Goal: Task Accomplishment & Management: Use online tool/utility

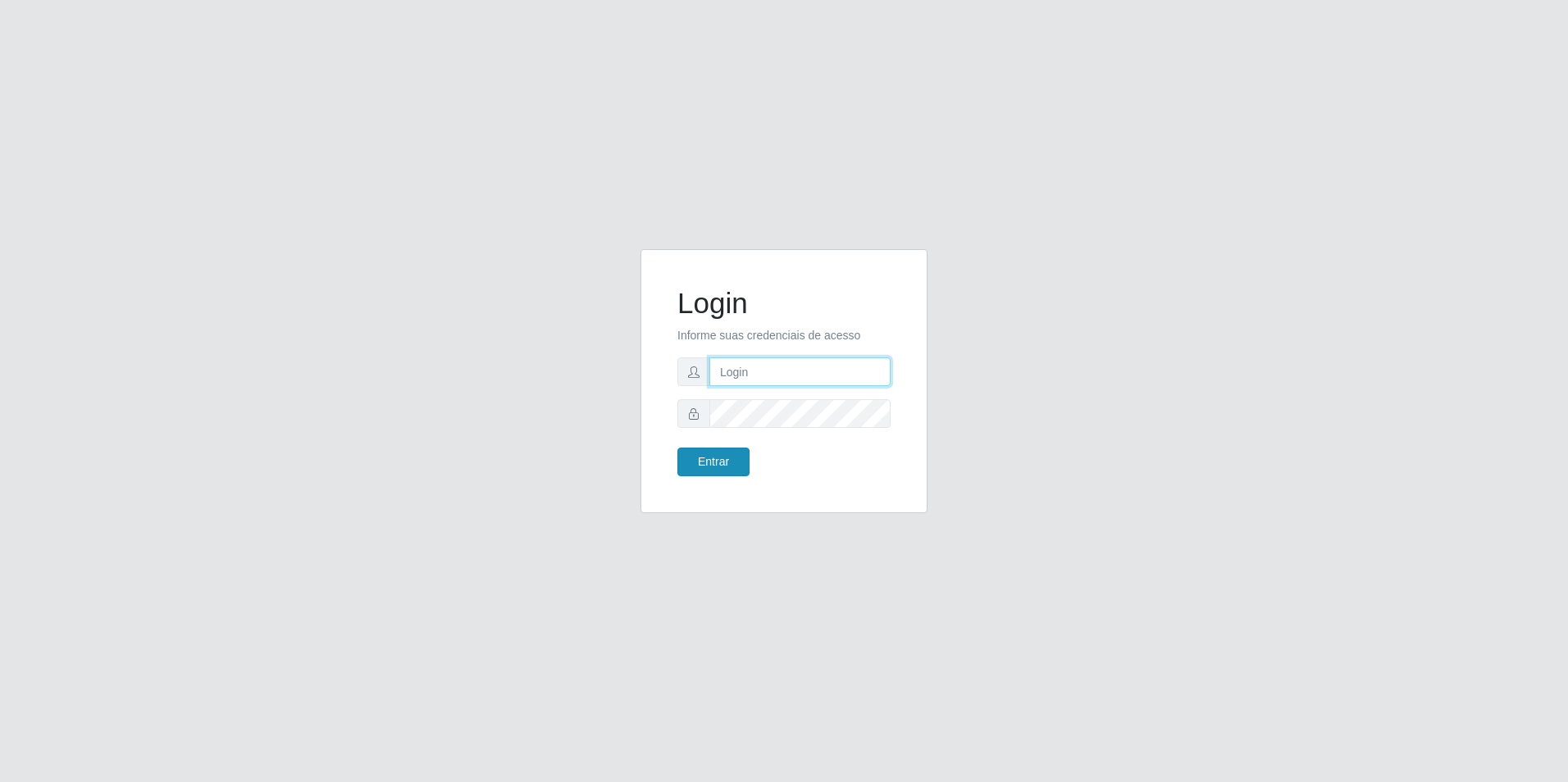
type input "[EMAIL_ADDRESS][DOMAIN_NAME]"
click at [721, 451] on button "Entrar" at bounding box center [713, 462] width 72 height 29
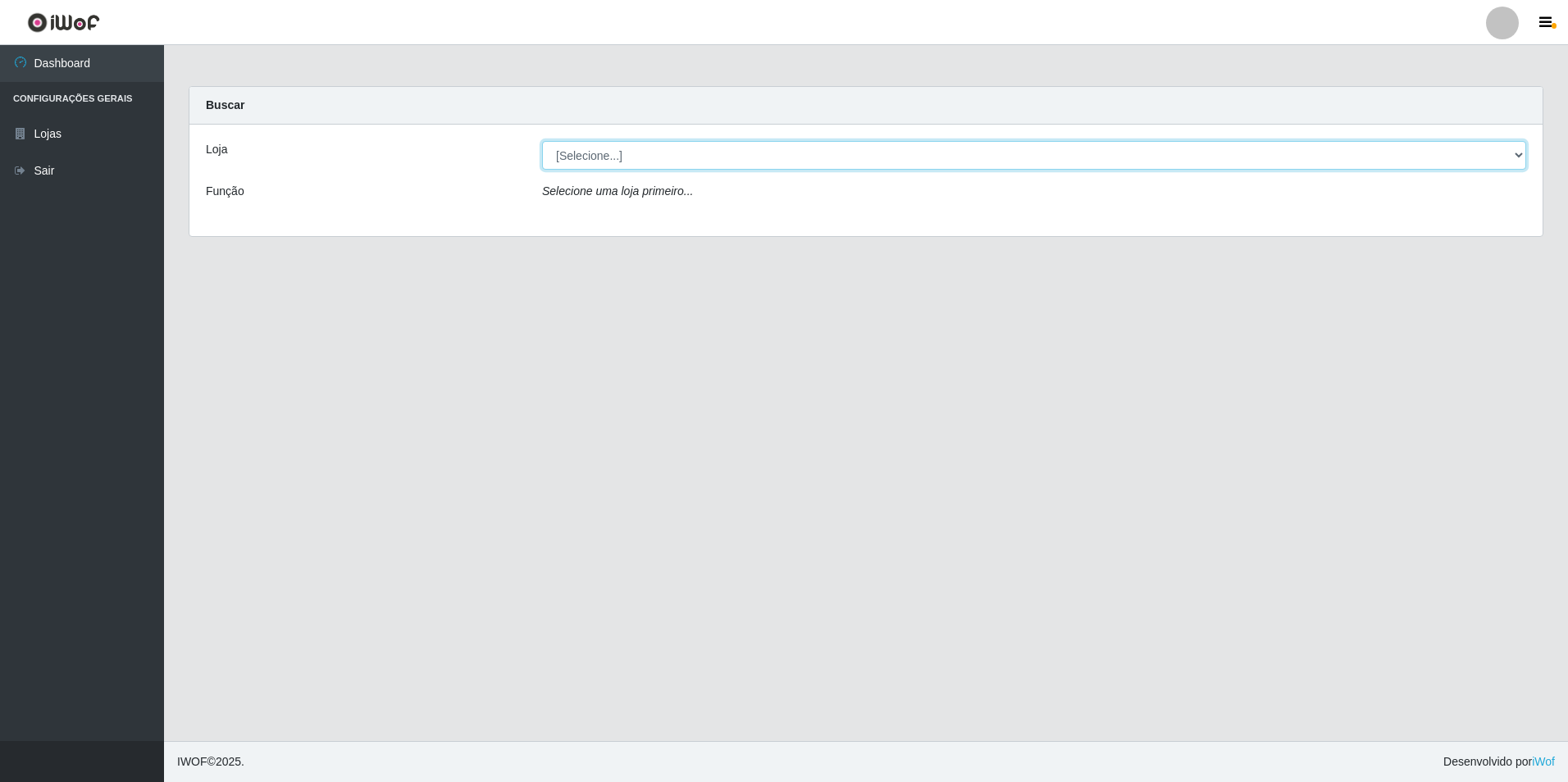
click at [581, 160] on select "[Selecione...] Extrabom - Loja 57 Anchieta" at bounding box center [1033, 156] width 984 height 29
select select "470"
click at [542, 141] on select "[Selecione...] Extrabom - Loja 57 Anchieta" at bounding box center [1033, 156] width 984 height 29
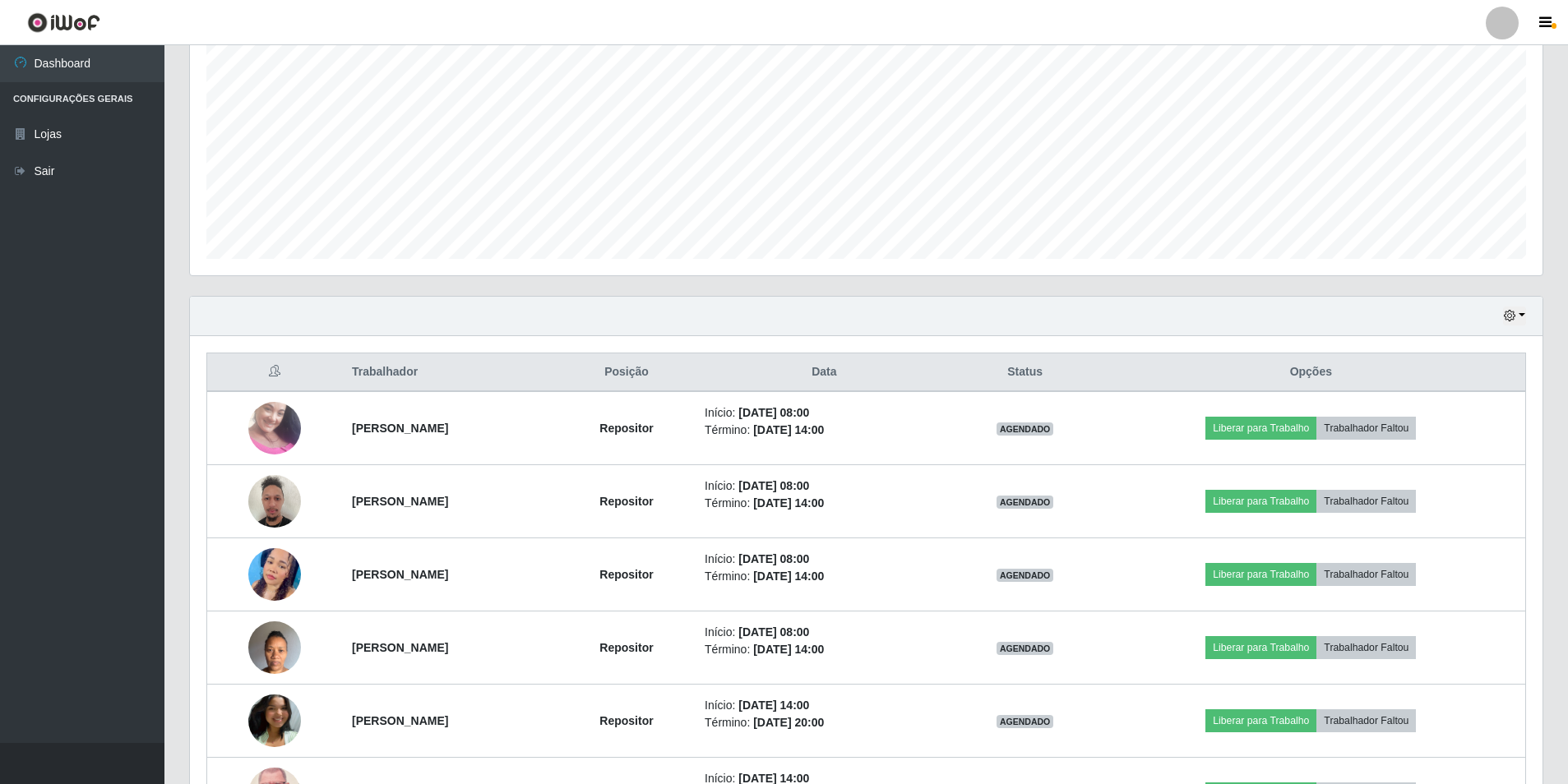
scroll to position [411, 0]
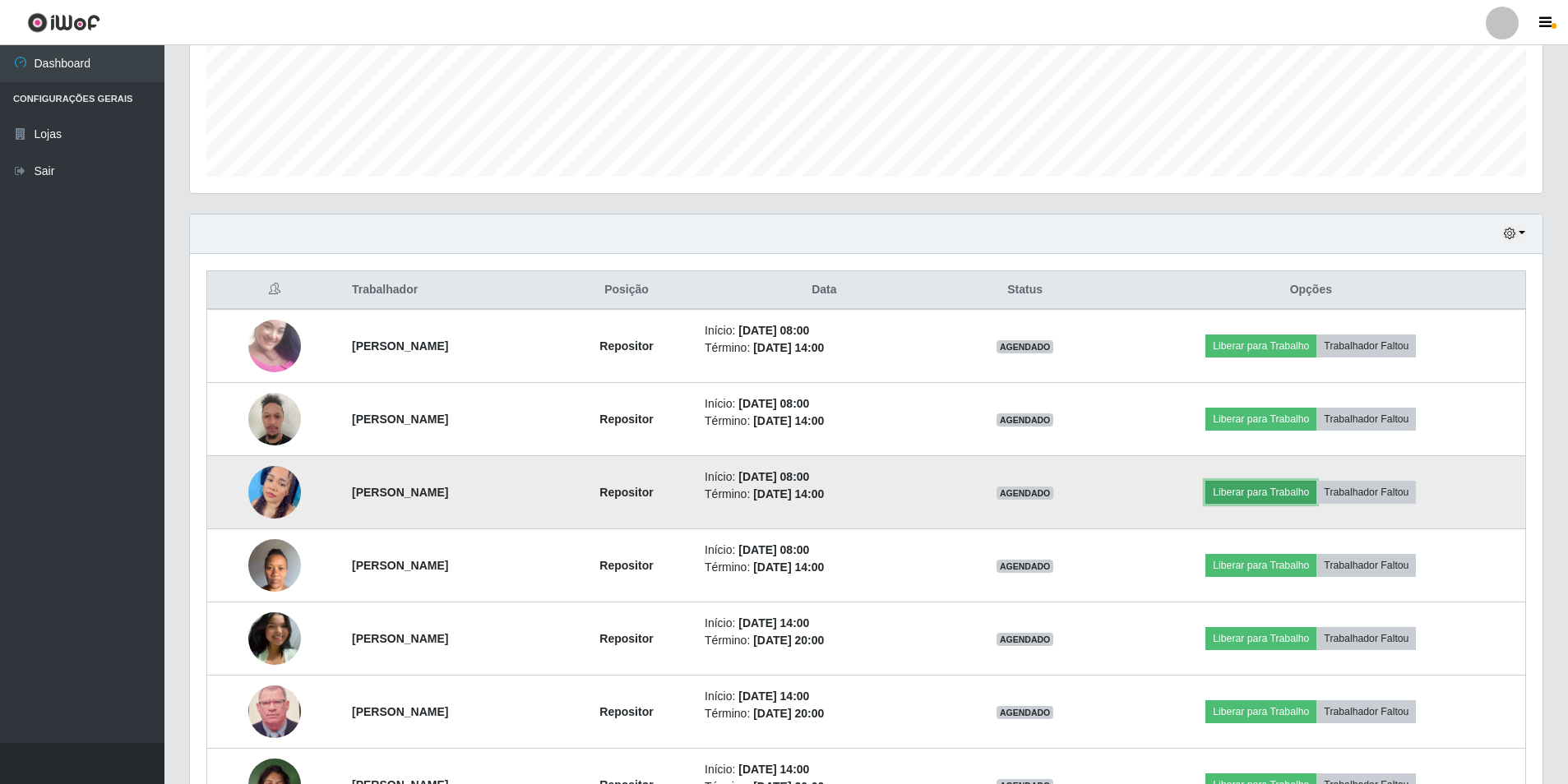
click at [1253, 500] on button "Liberar para Trabalho" at bounding box center [1261, 493] width 111 height 23
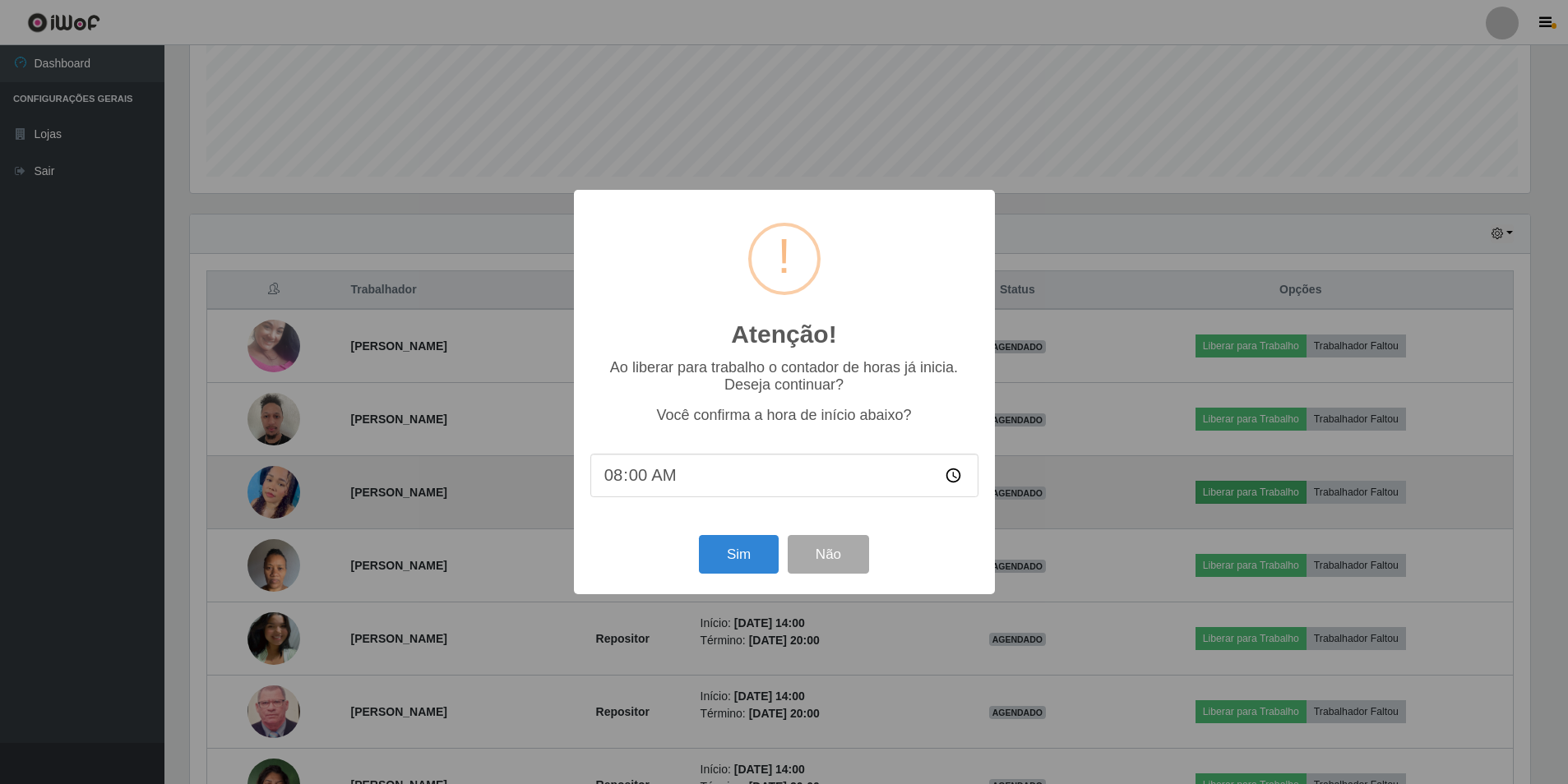
scroll to position [341, 1345]
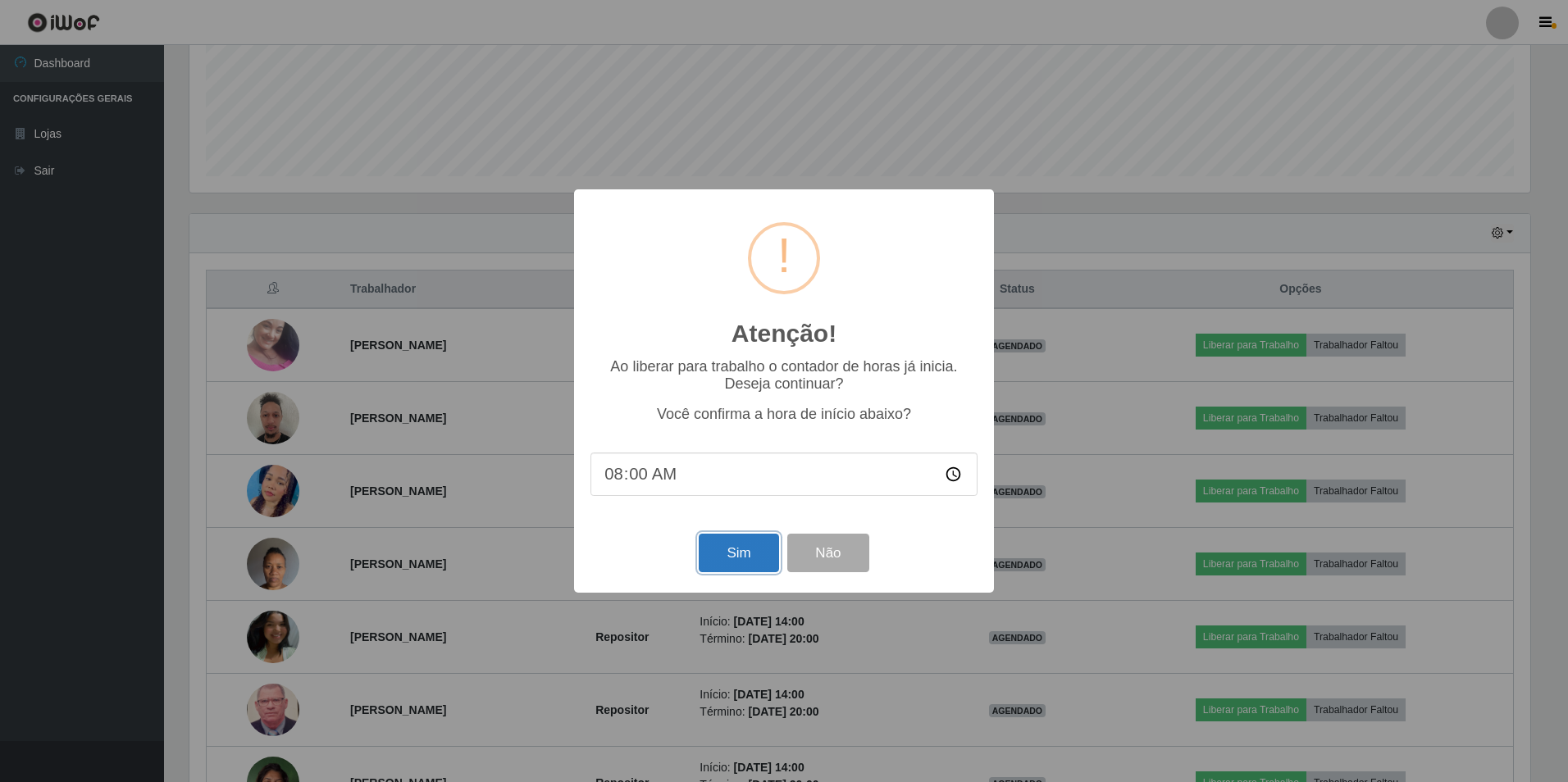
click at [734, 553] on button "Sim" at bounding box center [738, 553] width 79 height 39
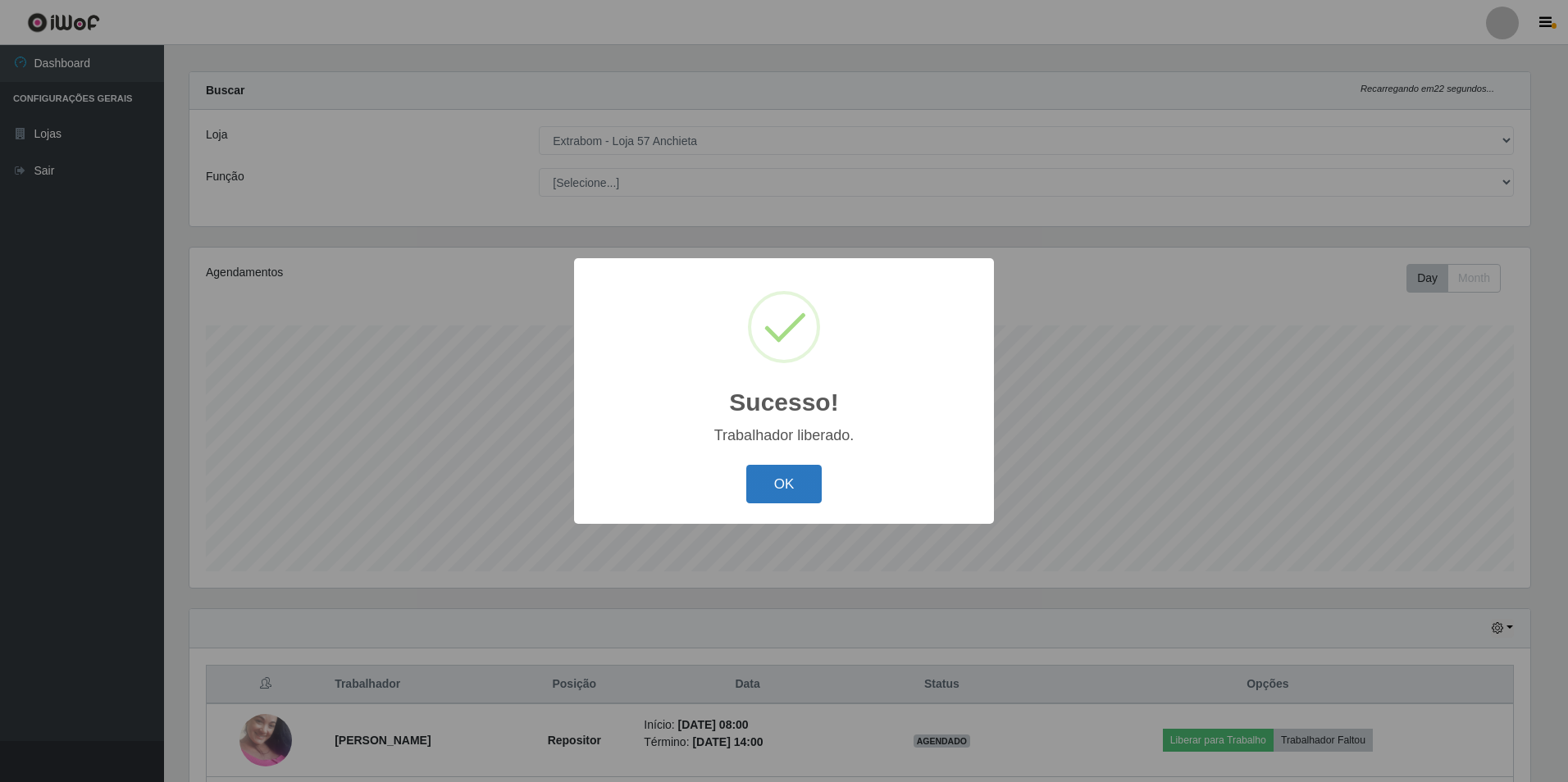
click at [778, 502] on button "OK" at bounding box center [784, 485] width 77 height 39
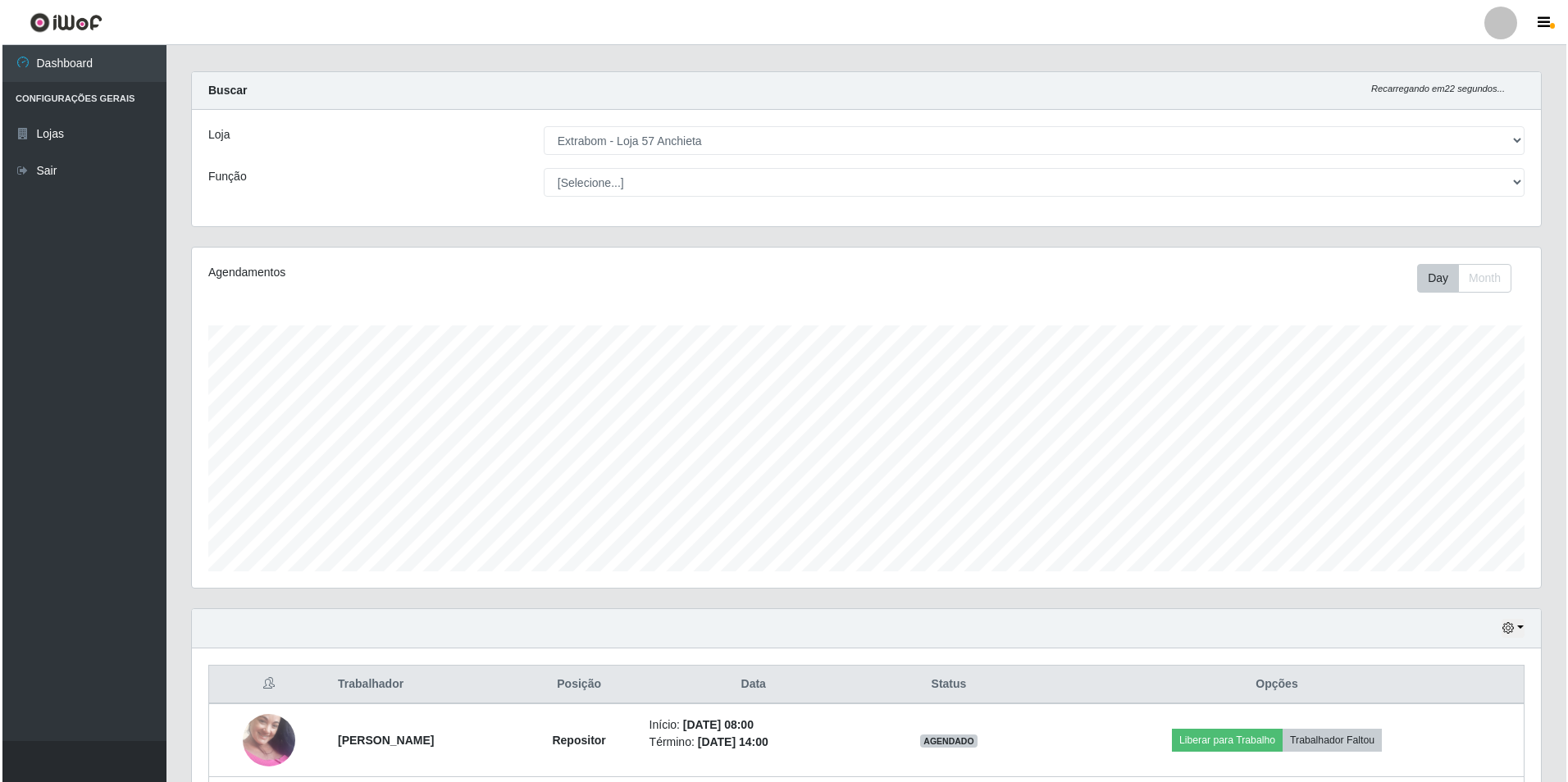
scroll to position [340, 1349]
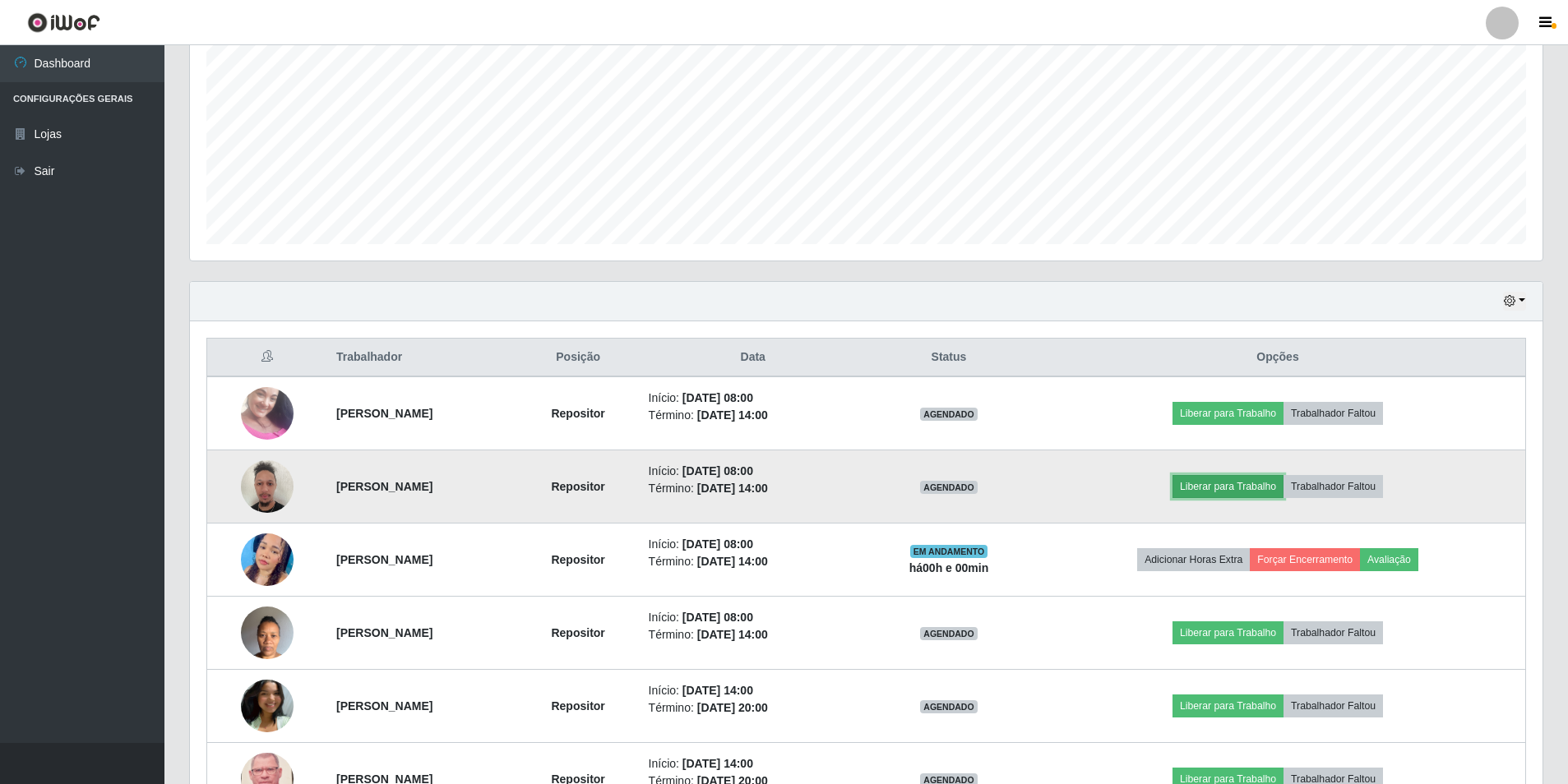
click at [1264, 484] on button "Liberar para Trabalho" at bounding box center [1228, 487] width 111 height 23
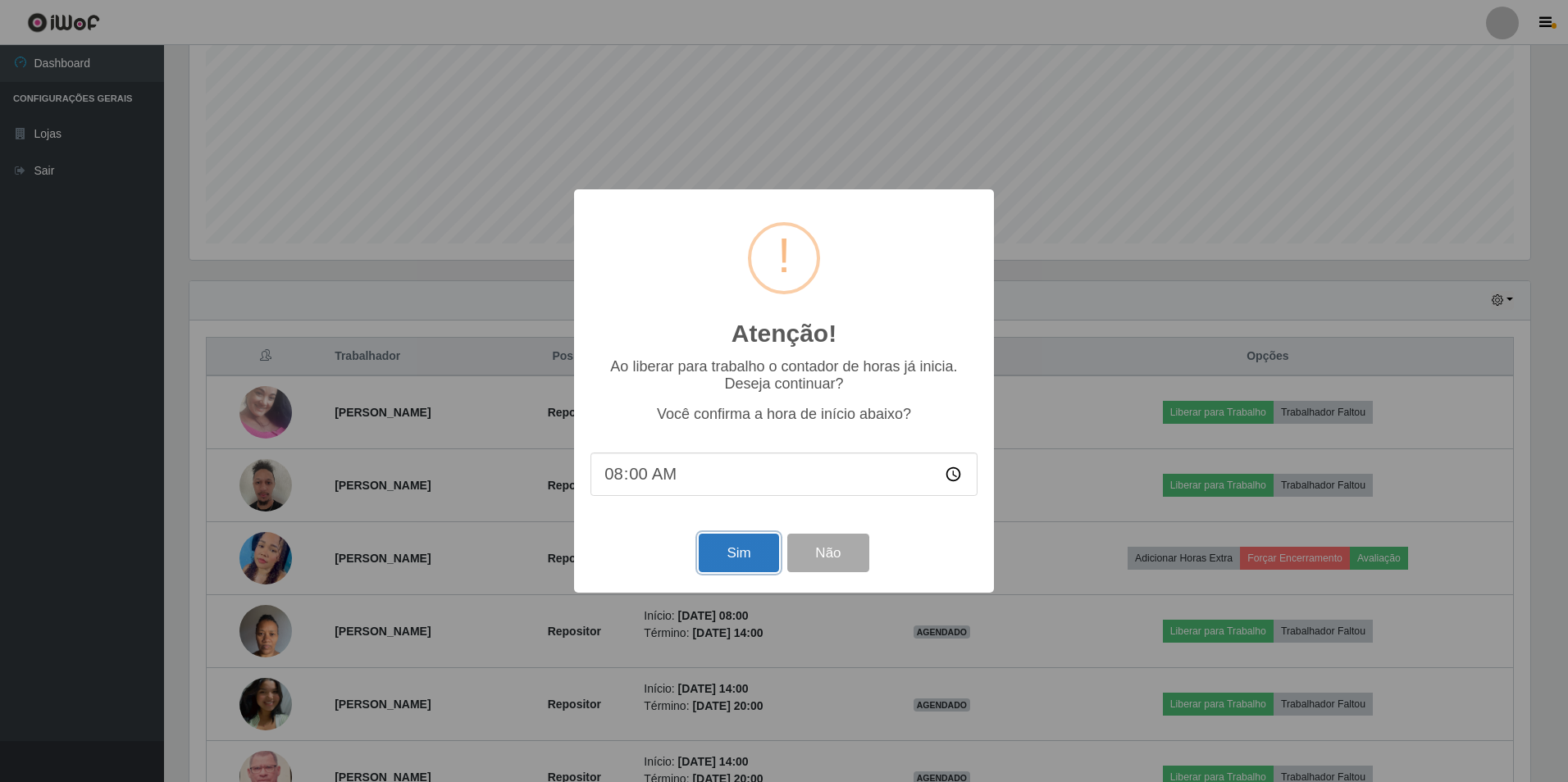
click at [712, 555] on button "Sim" at bounding box center [738, 553] width 79 height 39
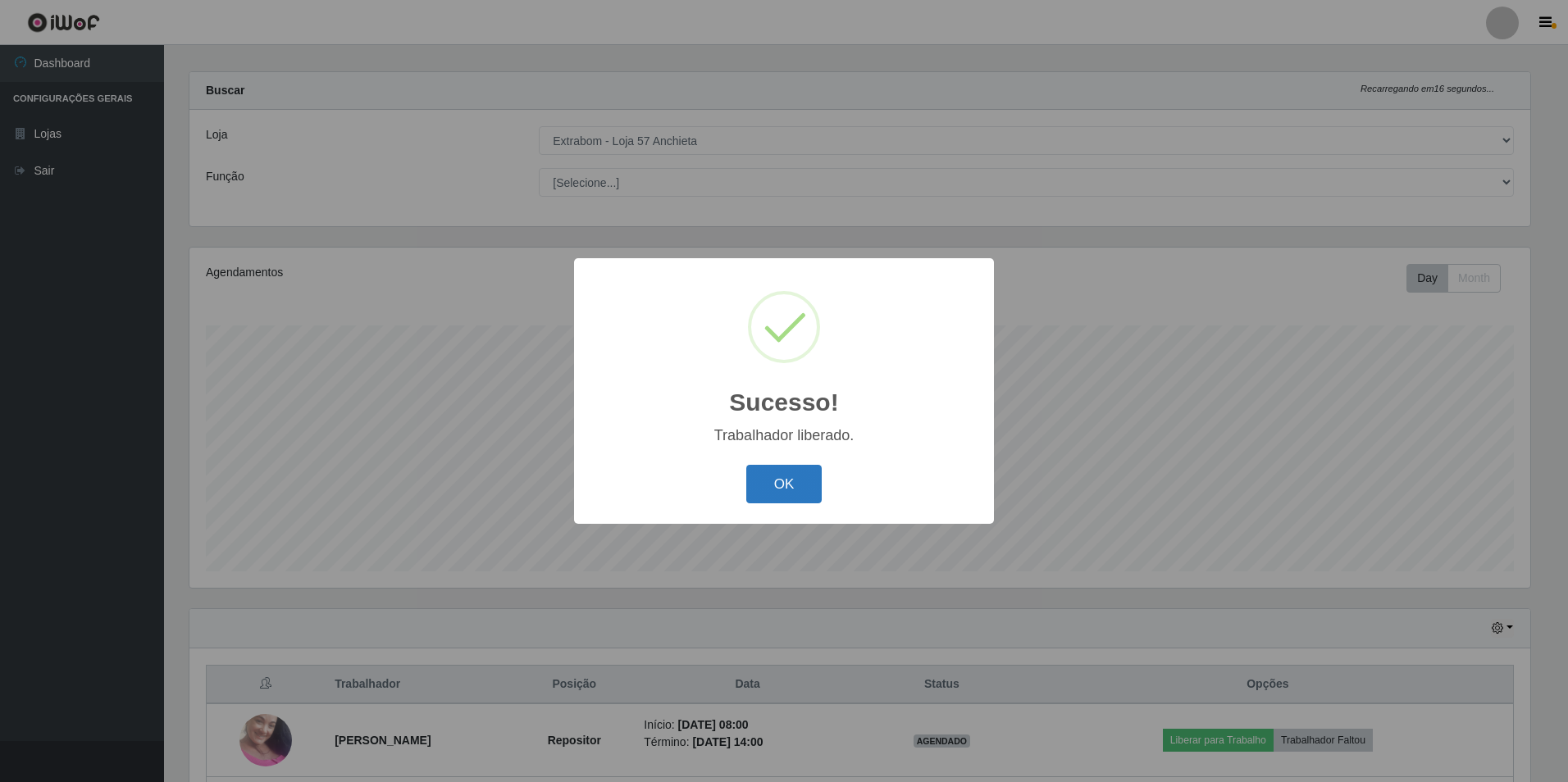
click at [752, 487] on button "OK" at bounding box center [784, 485] width 77 height 39
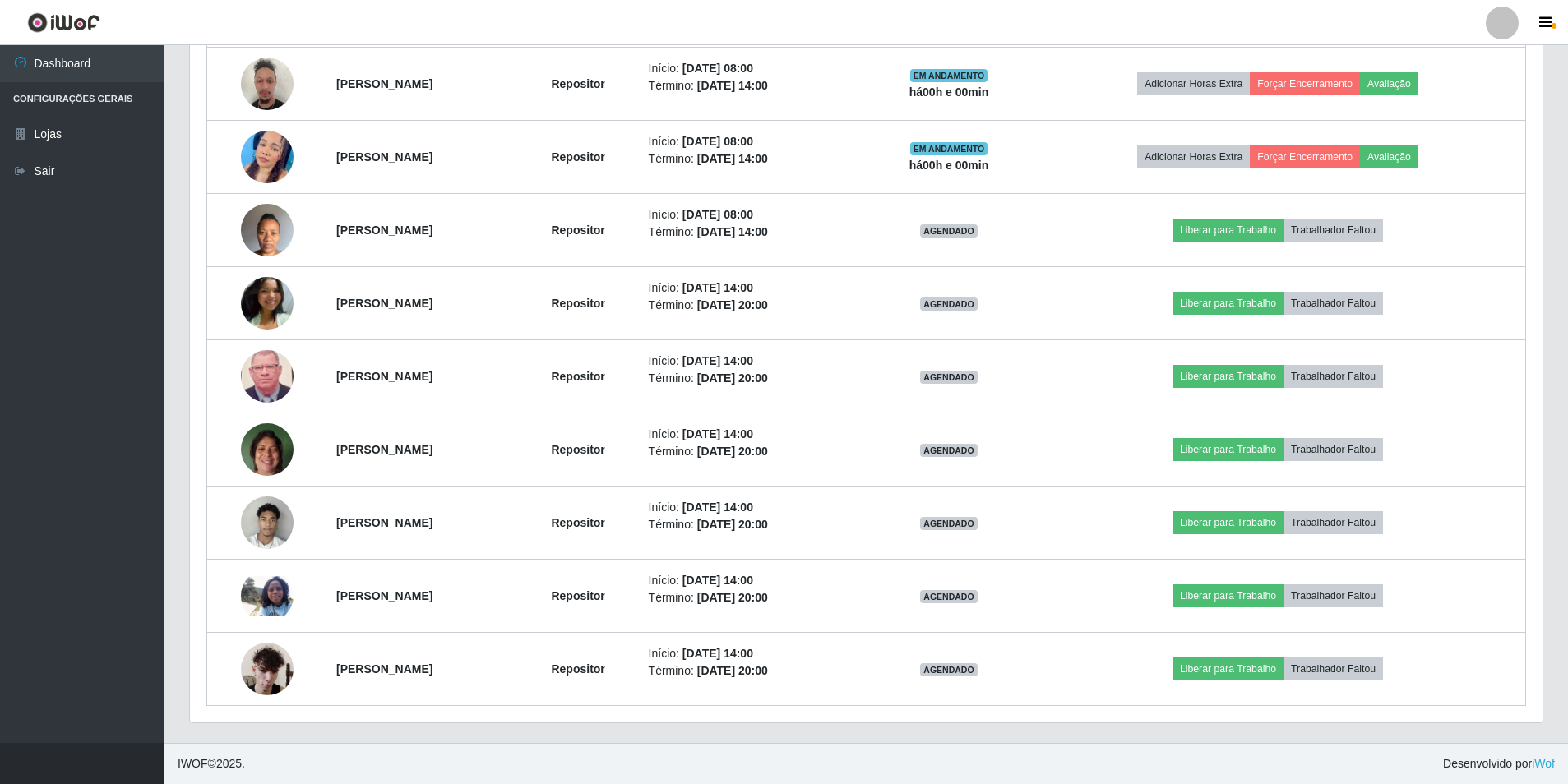
scroll to position [499, 0]
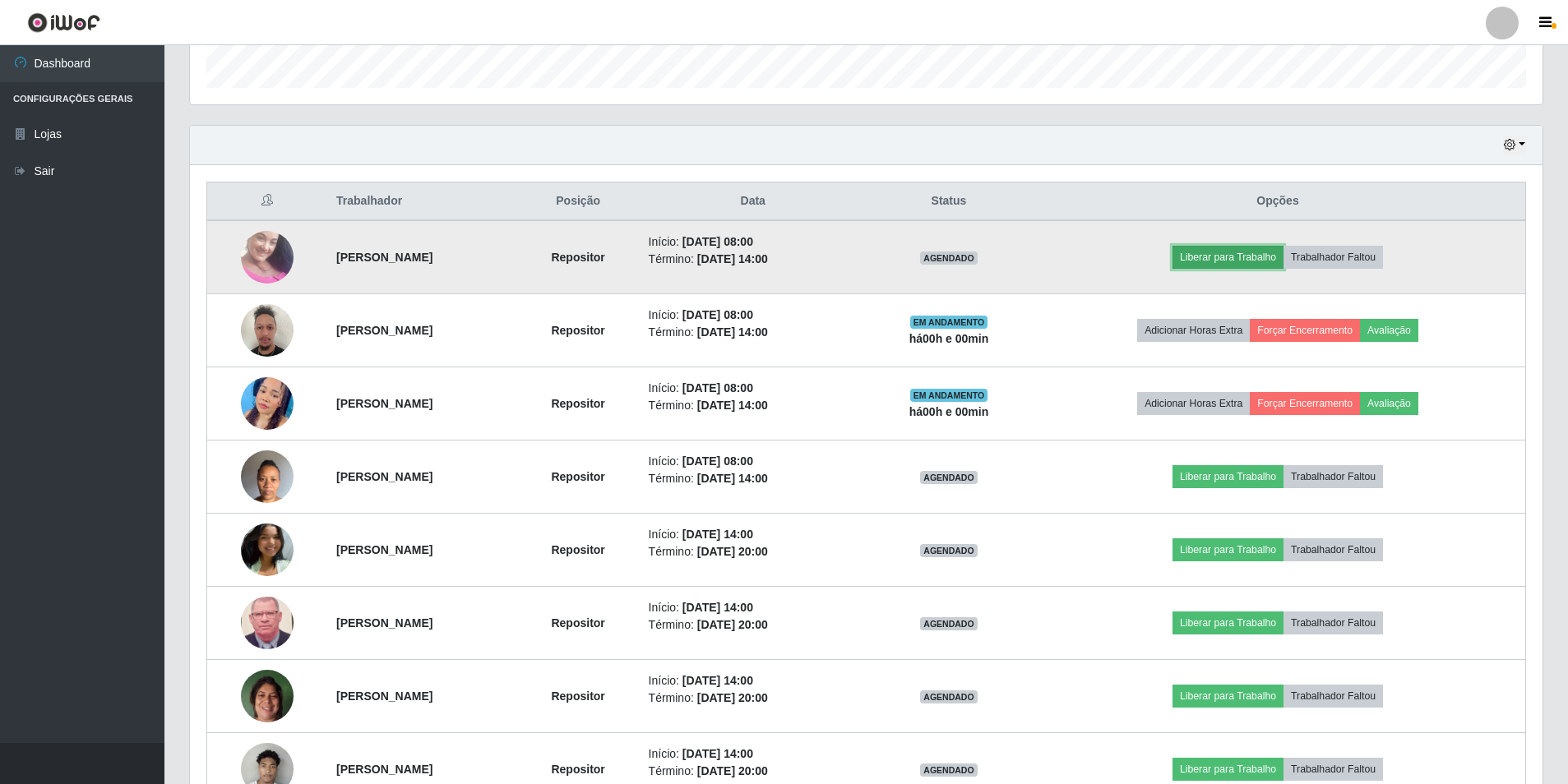
click at [1224, 260] on button "Liberar para Trabalho" at bounding box center [1228, 257] width 111 height 23
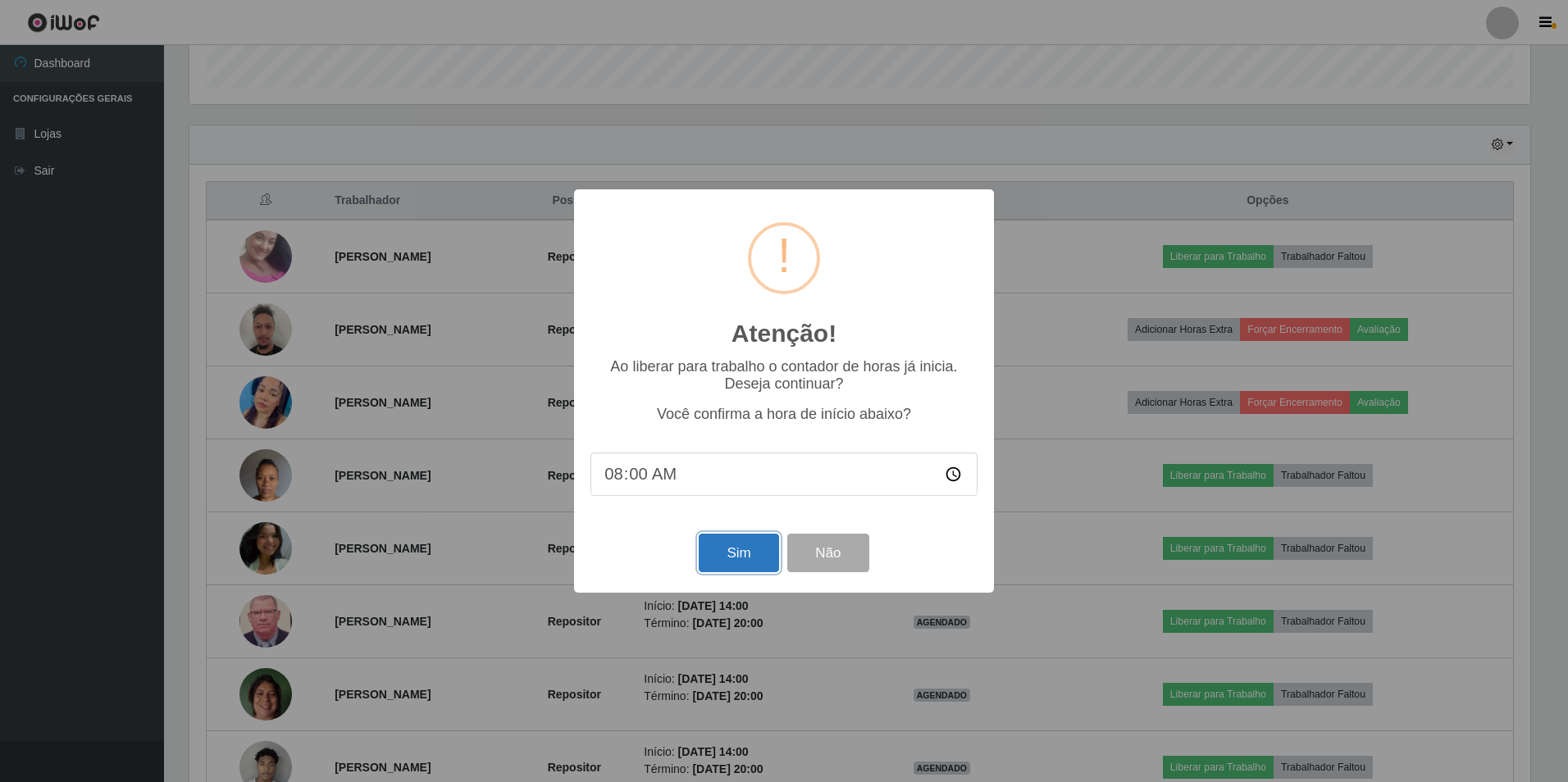
click at [744, 554] on button "Sim" at bounding box center [738, 553] width 79 height 39
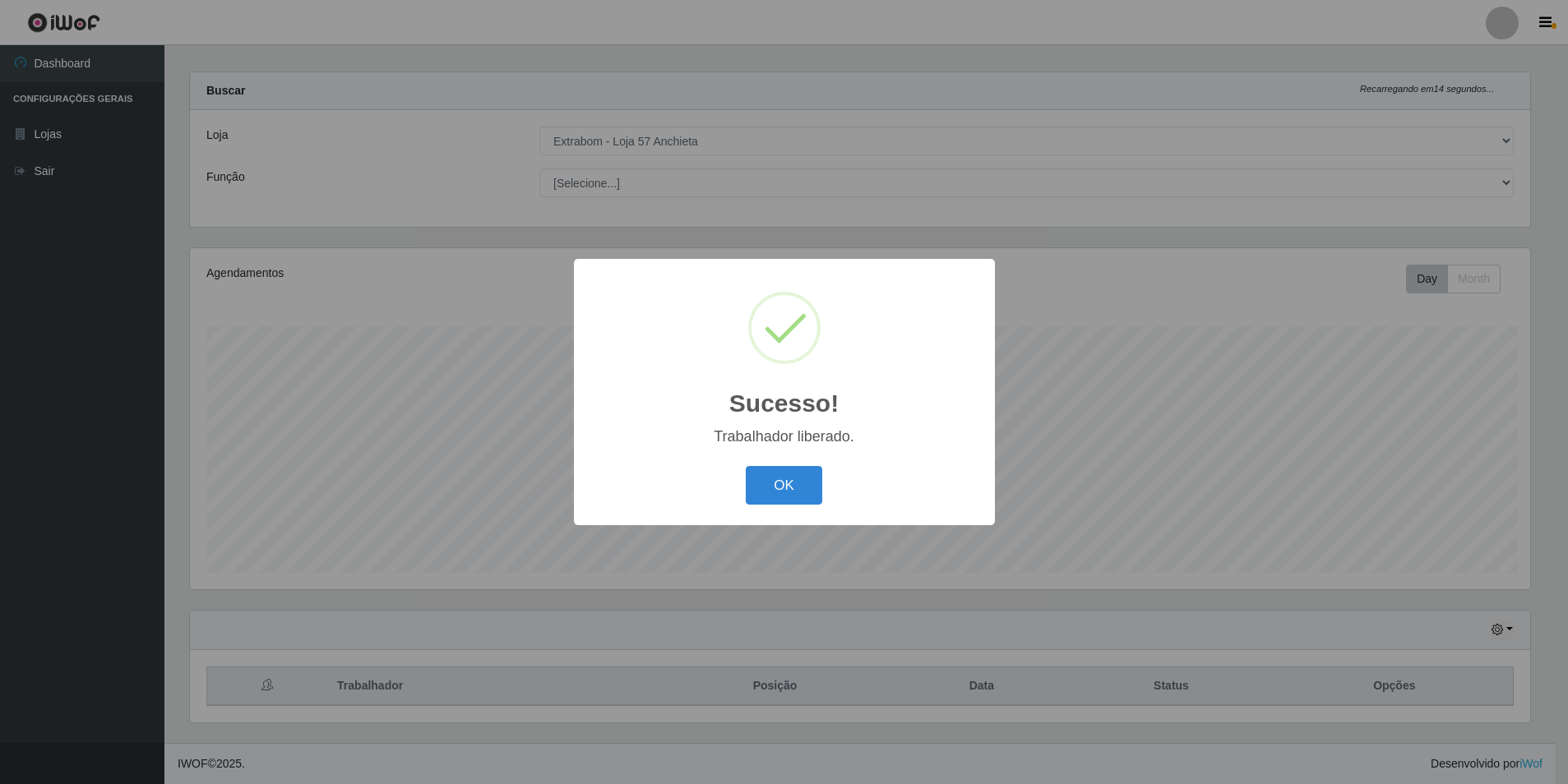
scroll to position [0, 0]
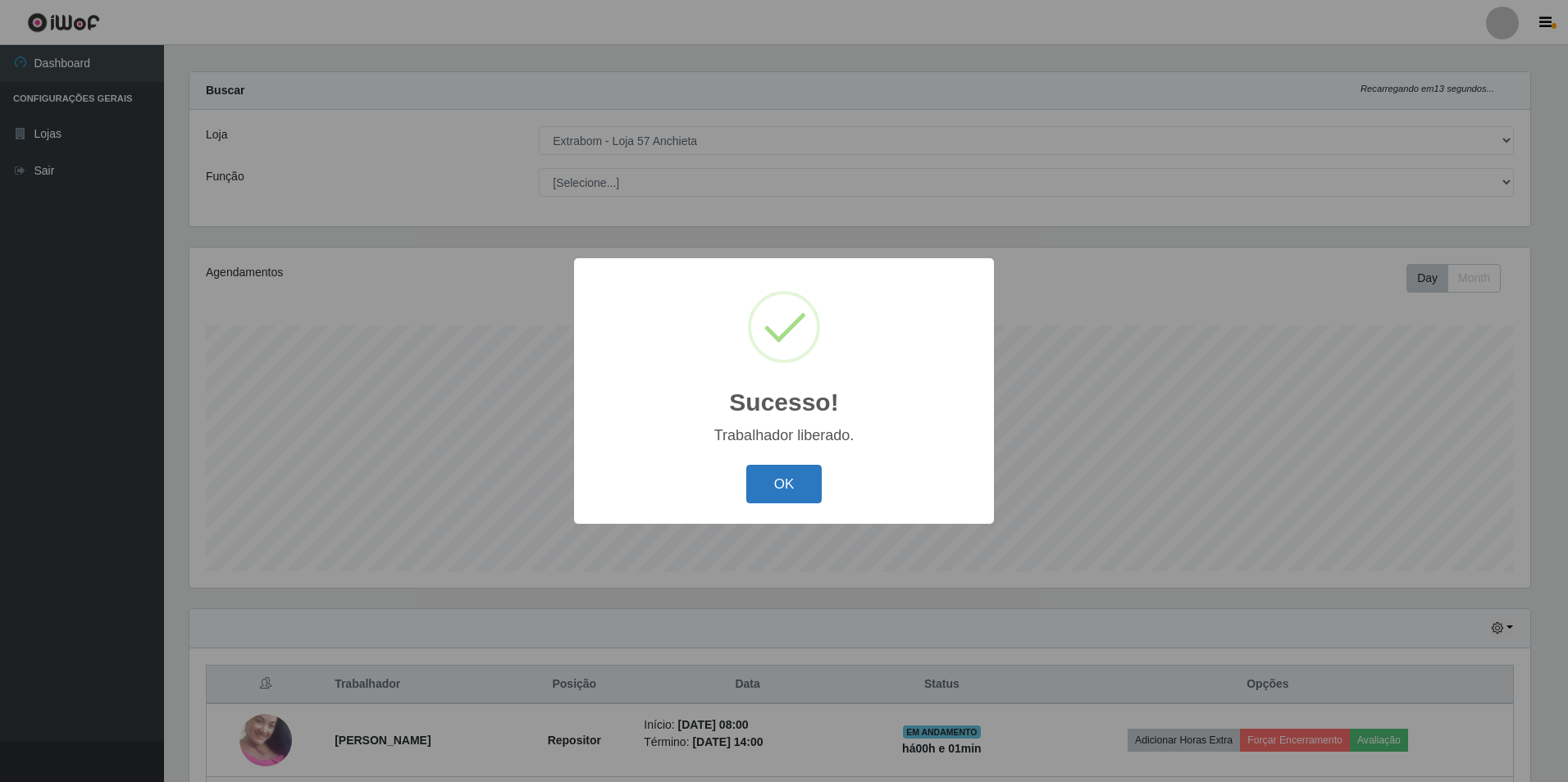
click at [781, 469] on button "OK" at bounding box center [784, 485] width 77 height 39
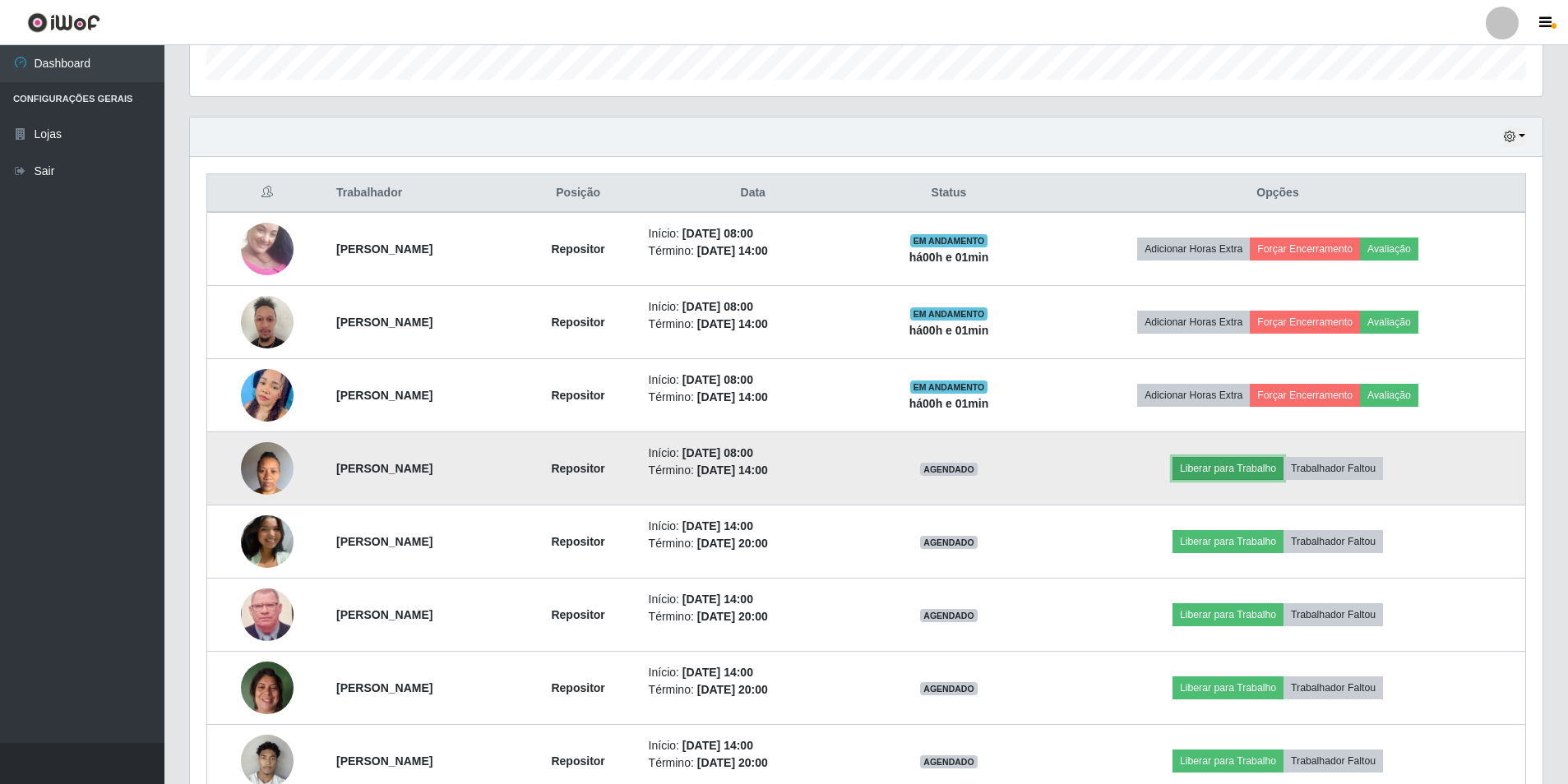
click at [1244, 464] on button "Liberar para Trabalho" at bounding box center [1228, 468] width 111 height 23
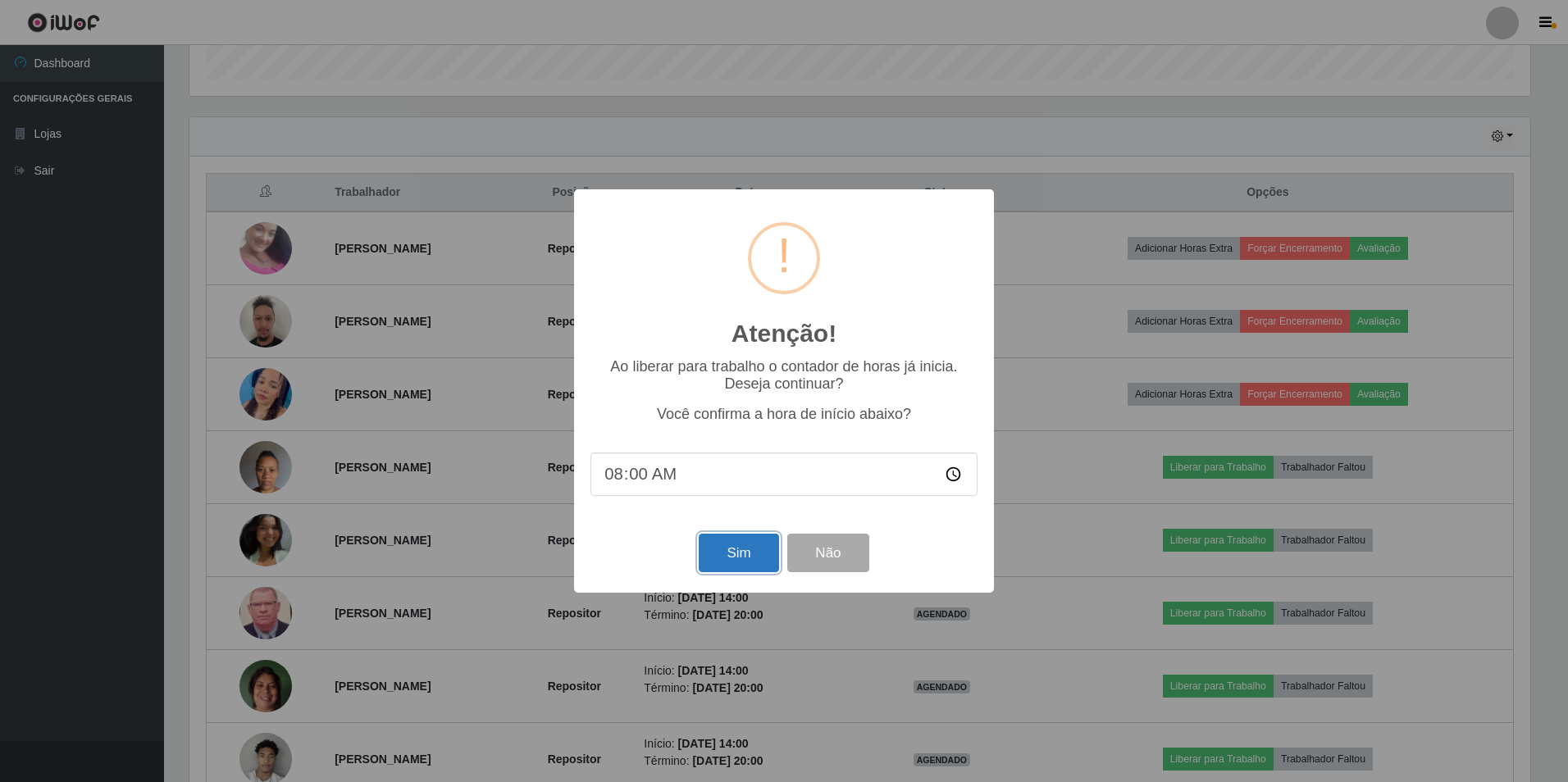
click at [728, 556] on button "Sim" at bounding box center [738, 553] width 79 height 39
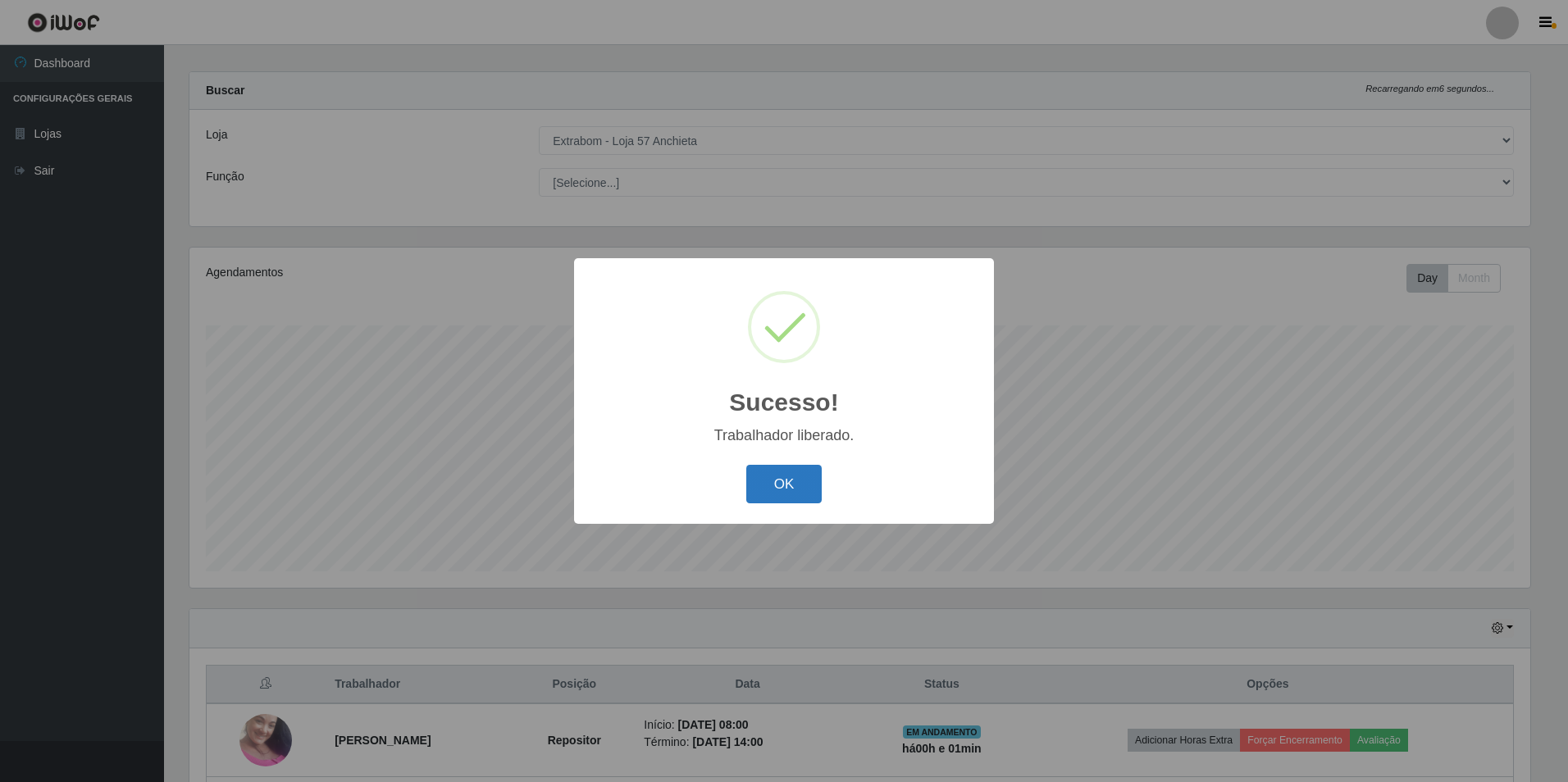
click at [762, 485] on button "OK" at bounding box center [784, 485] width 77 height 39
